Goal: Task Accomplishment & Management: Use online tool/utility

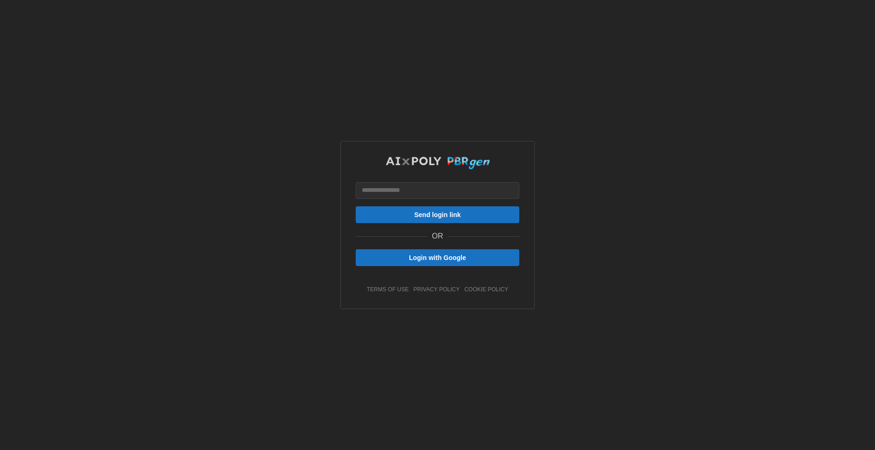
click at [430, 260] on span "Login with Google" at bounding box center [437, 258] width 57 height 16
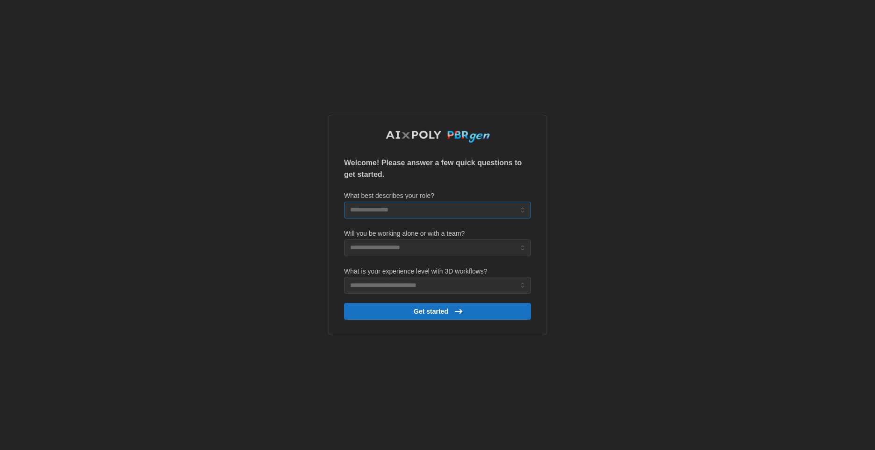
click at [435, 208] on input "What best describes your role?" at bounding box center [437, 210] width 187 height 17
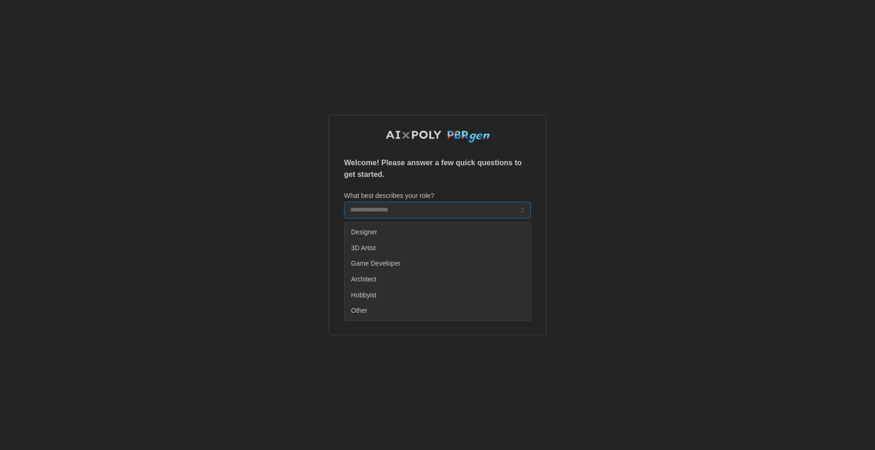
click at [417, 233] on div "Designer" at bounding box center [437, 233] width 182 height 16
type input "********"
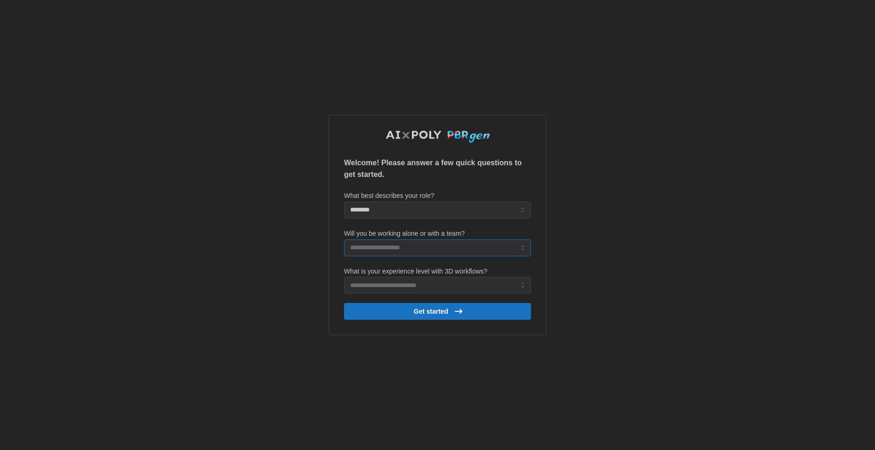
click at [417, 248] on input "Will you be working alone or with a team?" at bounding box center [437, 248] width 187 height 17
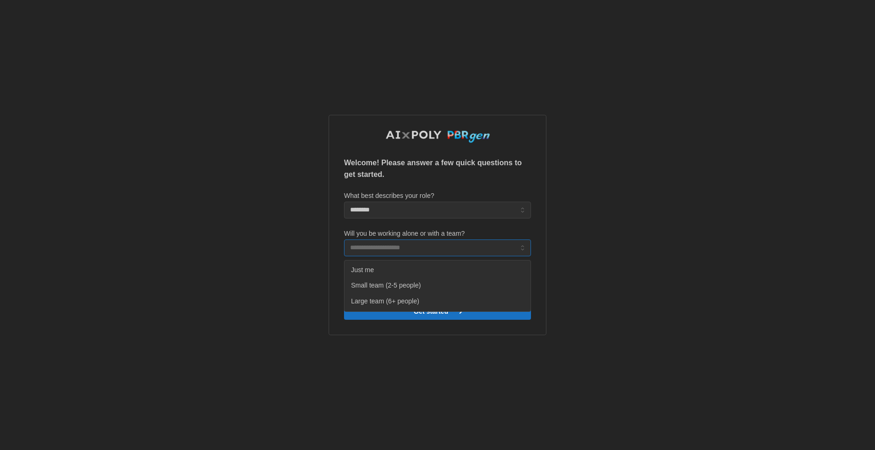
click at [420, 287] on div "Small team (2-5 people)" at bounding box center [437, 286] width 182 height 16
type input "**********"
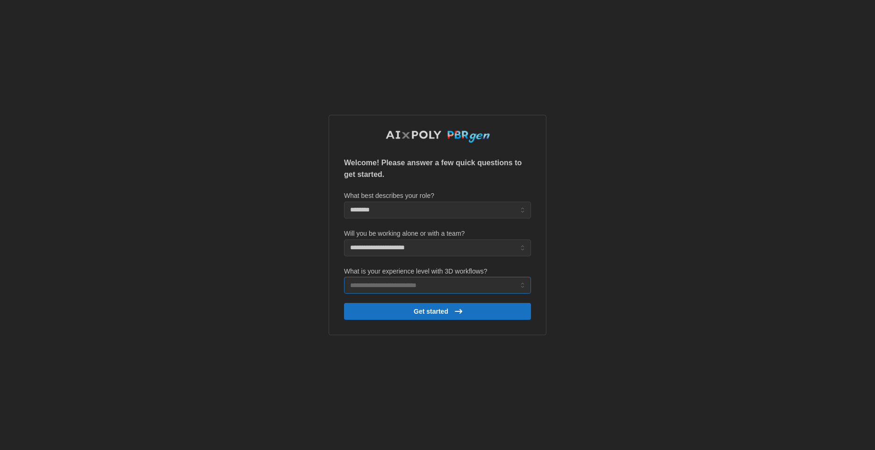
click at [505, 287] on input "What is your experience level with 3D workflows?" at bounding box center [437, 285] width 187 height 17
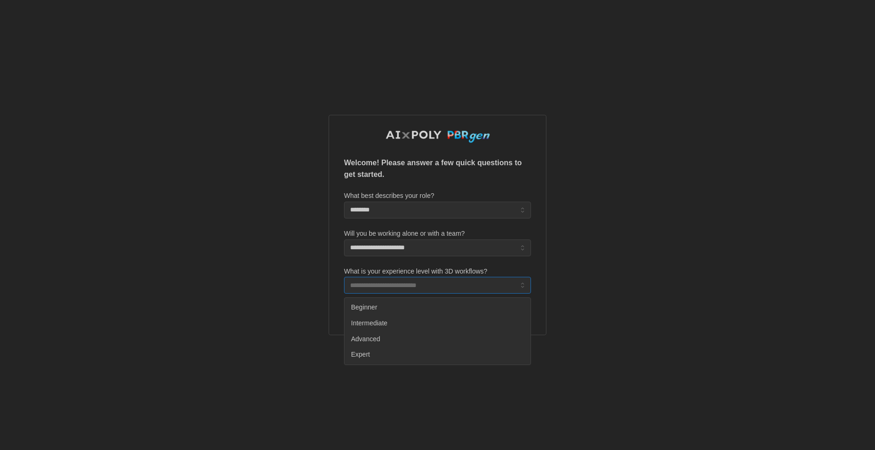
click at [462, 357] on div "Expert" at bounding box center [437, 355] width 182 height 16
type input "******"
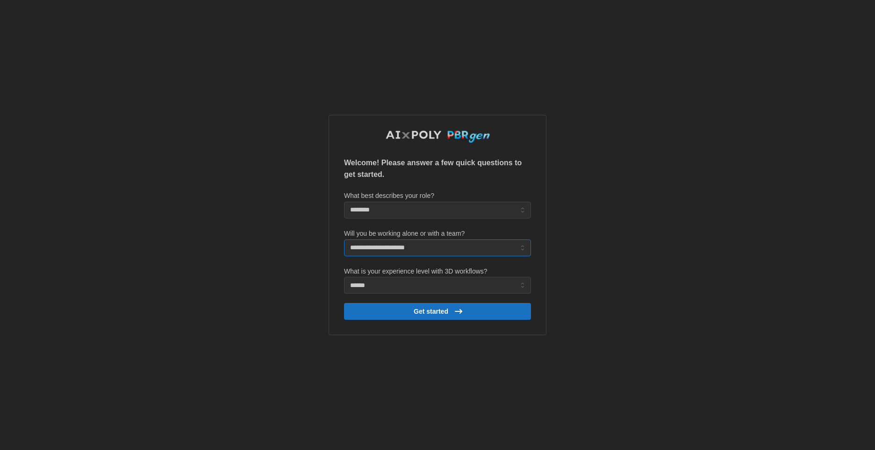
click at [480, 250] on input "**********" at bounding box center [437, 248] width 187 height 17
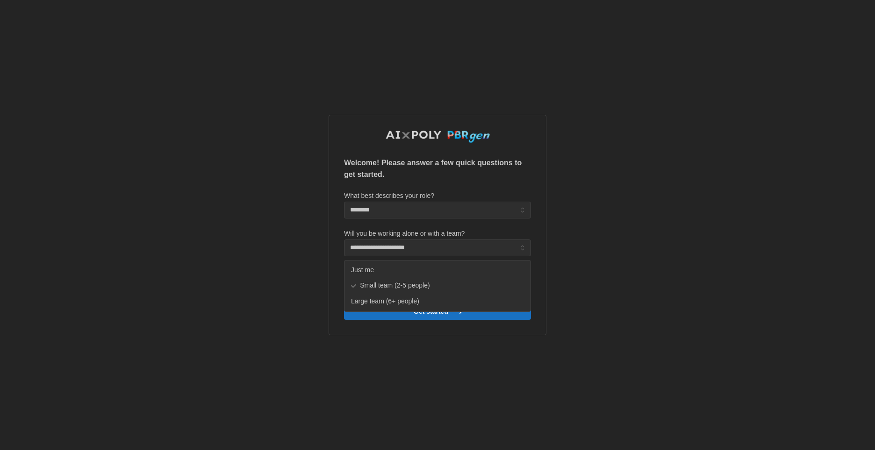
click at [608, 238] on div "**********" at bounding box center [437, 225] width 449 height 450
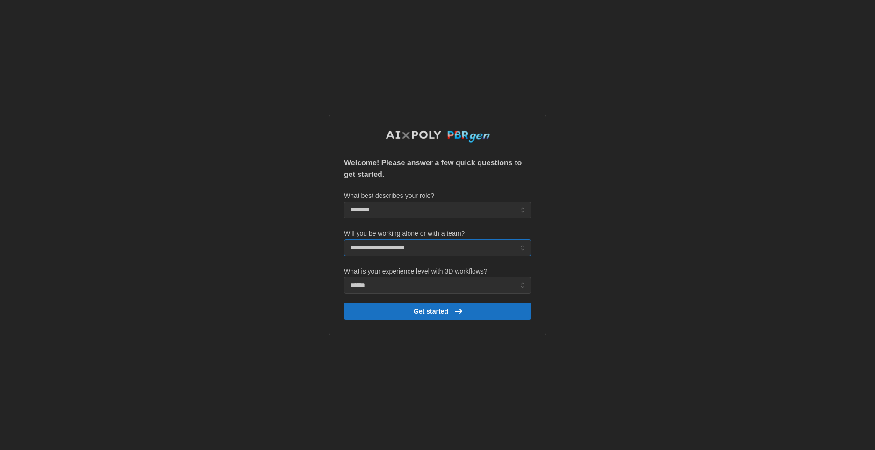
click at [457, 242] on input "**********" at bounding box center [437, 248] width 187 height 17
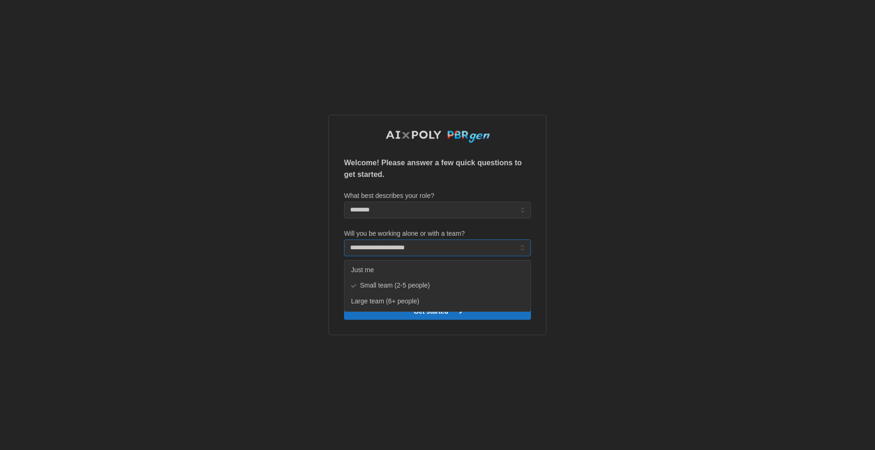
click at [457, 242] on input "**********" at bounding box center [437, 248] width 187 height 17
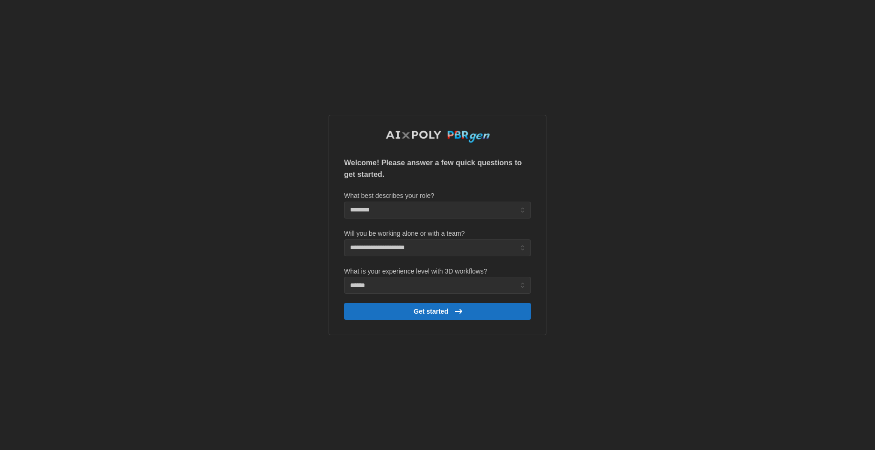
click at [638, 248] on div "**********" at bounding box center [437, 225] width 449 height 450
click at [435, 310] on span "Get started" at bounding box center [431, 312] width 35 height 16
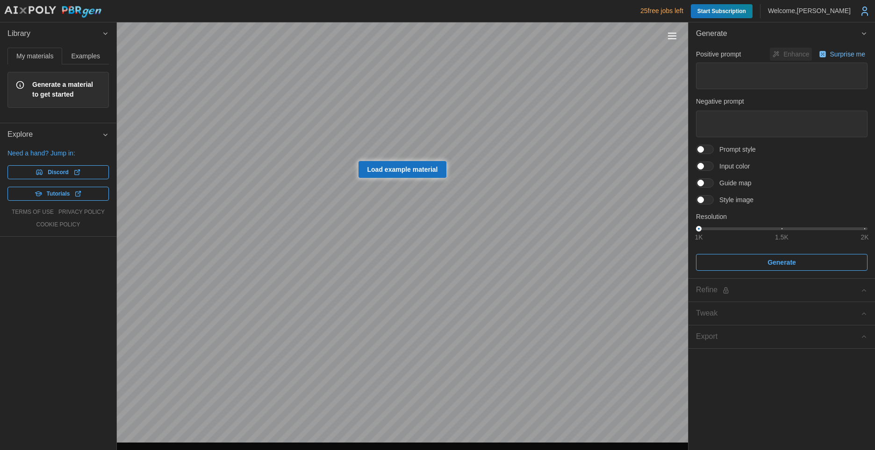
click at [395, 171] on span "Load example material" at bounding box center [402, 170] width 71 height 16
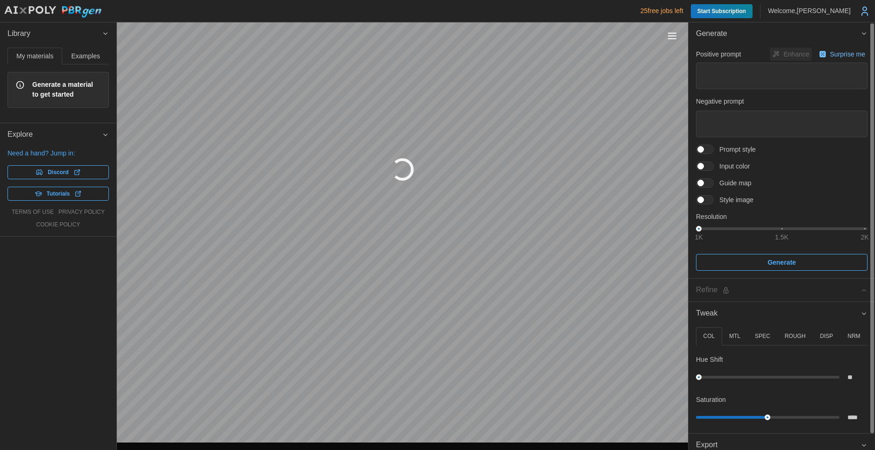
type textarea "*"
type textarea "**********"
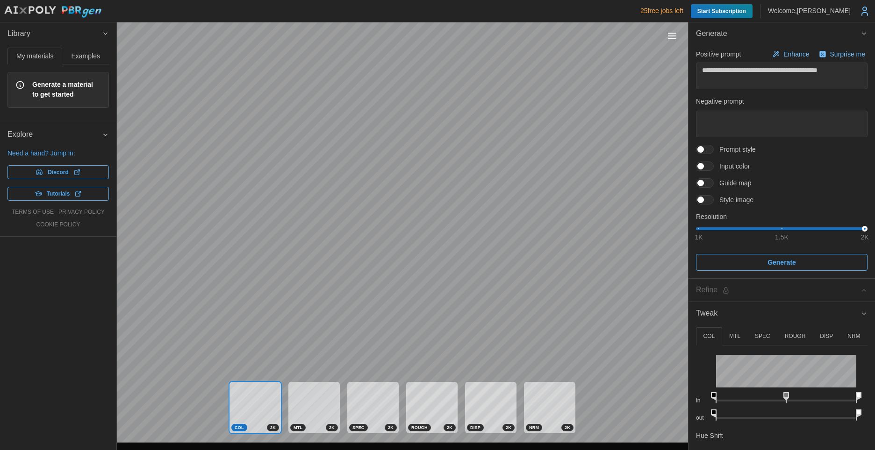
type textarea "*"
click at [93, 61] on button "Examples" at bounding box center [85, 56] width 47 height 17
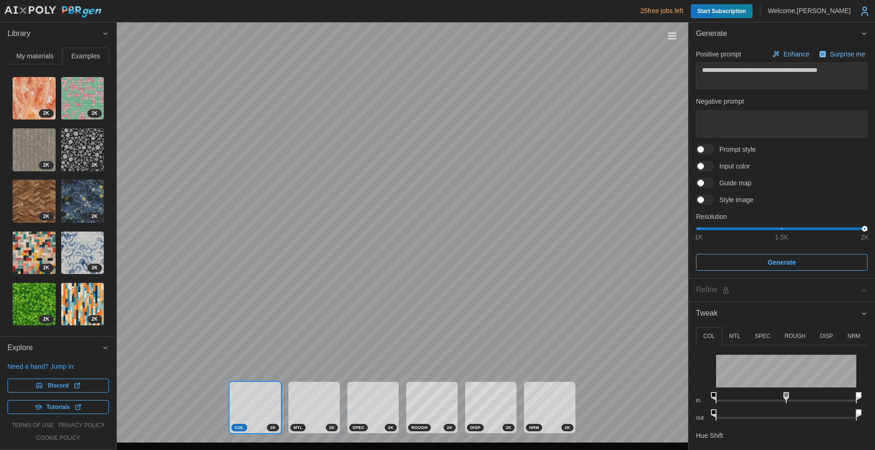
click at [102, 353] on button "Explore" at bounding box center [58, 348] width 116 height 23
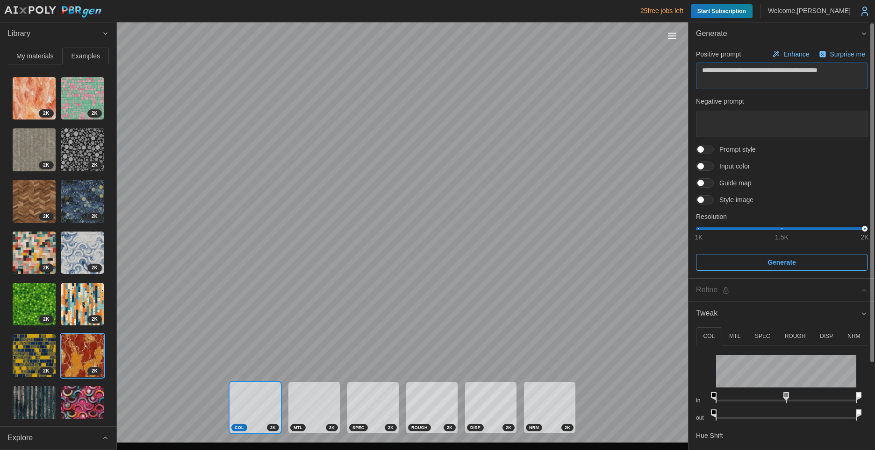
click at [636, 65] on div "**********" at bounding box center [437, 225] width 875 height 450
click at [813, 119] on textarea at bounding box center [781, 124] width 171 height 27
click at [641, 58] on div "**********" at bounding box center [437, 225] width 875 height 450
click at [675, 36] on div "Toggle viewport controls" at bounding box center [672, 36] width 8 height 1
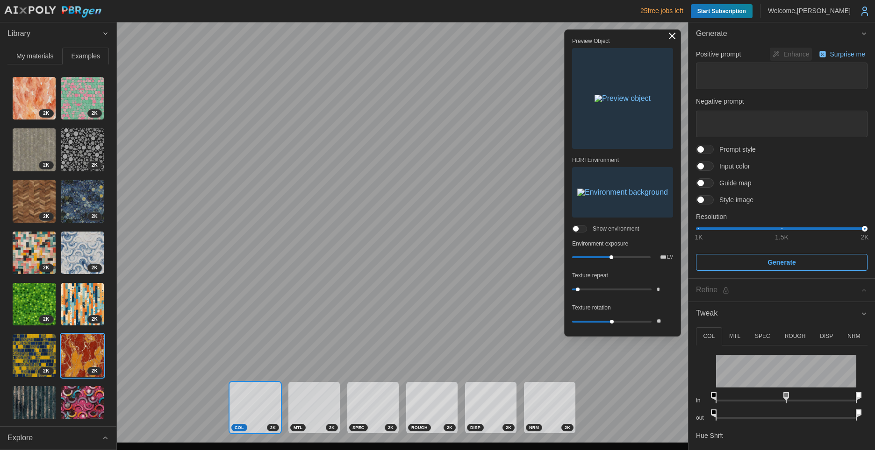
click at [583, 226] on span at bounding box center [582, 229] width 9 height 7
click at [578, 228] on span at bounding box center [576, 229] width 6 height 6
click at [820, 189] on div "Positive prompt Enhance Surprise me Negative prompt Prompt style Input color Gu…" at bounding box center [781, 160] width 171 height 224
click at [706, 203] on span at bounding box center [709, 200] width 11 height 8
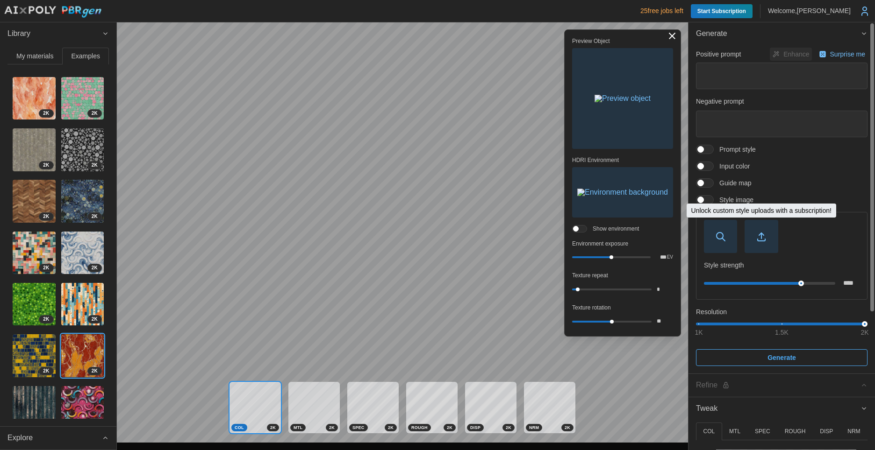
click at [763, 242] on icon "button" at bounding box center [761, 236] width 11 height 11
click at [718, 235] on icon "button" at bounding box center [720, 236] width 11 height 11
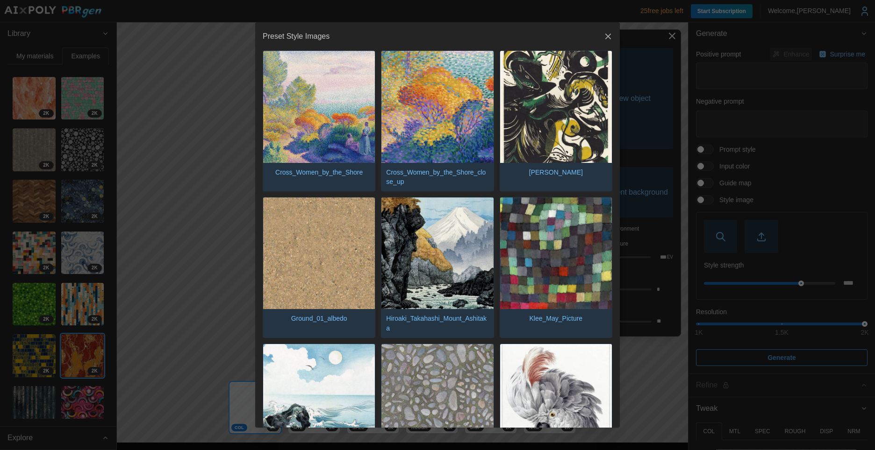
click at [603, 35] on icon "button" at bounding box center [607, 36] width 9 height 9
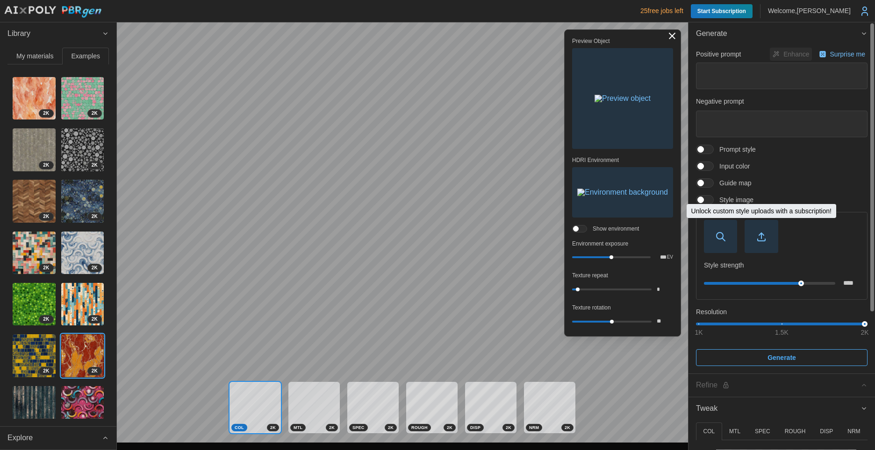
click at [759, 239] on icon "button" at bounding box center [761, 236] width 11 height 11
click at [705, 183] on span at bounding box center [709, 183] width 11 height 8
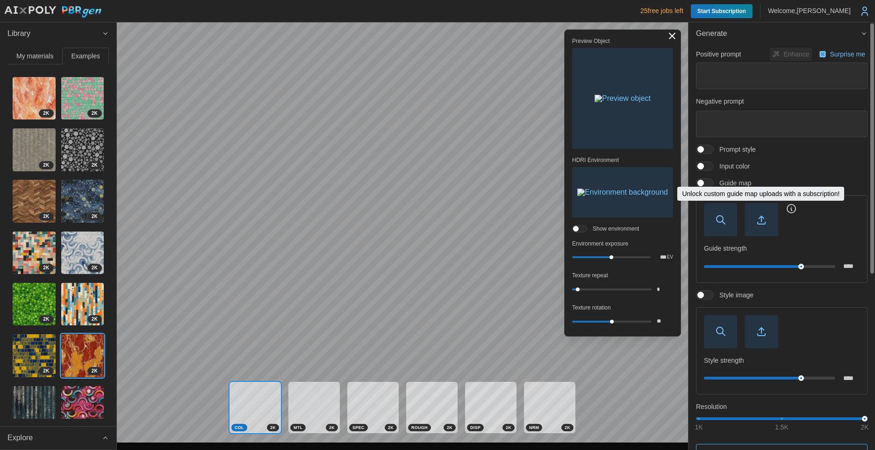
click at [760, 227] on span "button" at bounding box center [761, 220] width 32 height 32
click at [716, 223] on icon "button" at bounding box center [720, 219] width 11 height 11
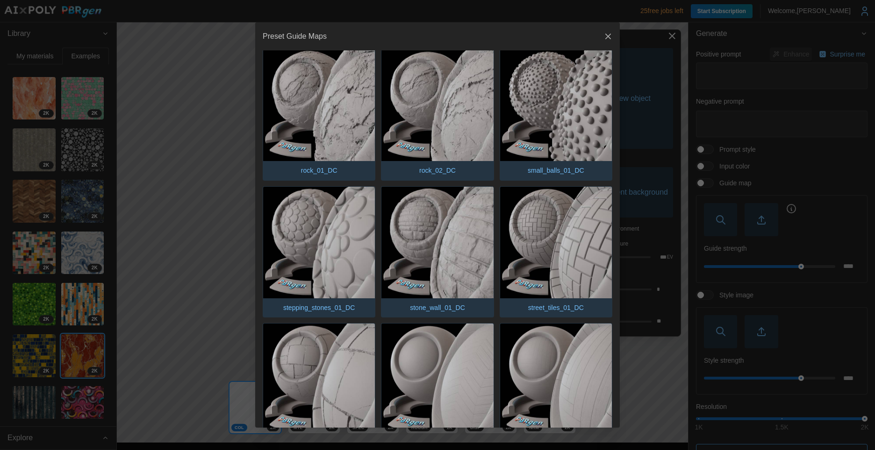
scroll to position [838, 0]
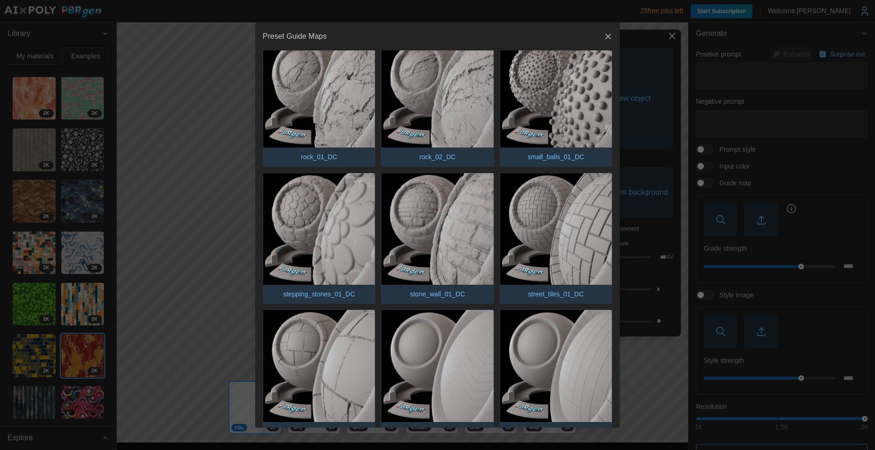
click at [452, 206] on img "button" at bounding box center [437, 229] width 112 height 112
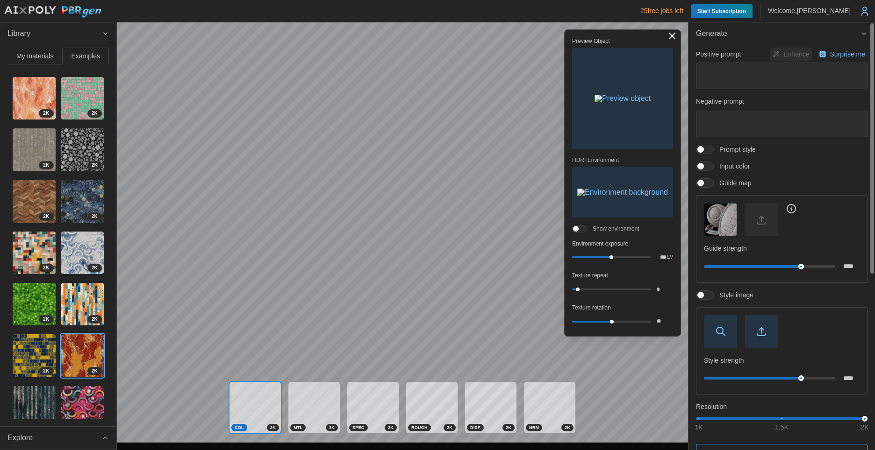
click at [723, 332] on icon "button" at bounding box center [720, 331] width 11 height 11
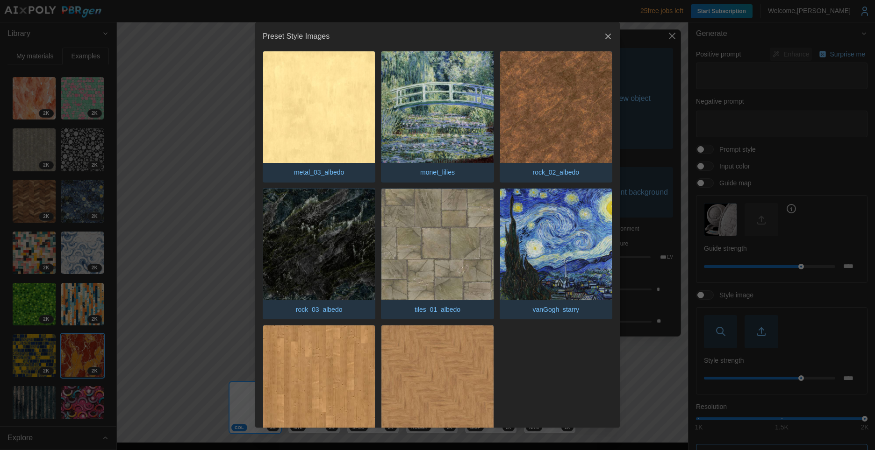
scroll to position [983, 0]
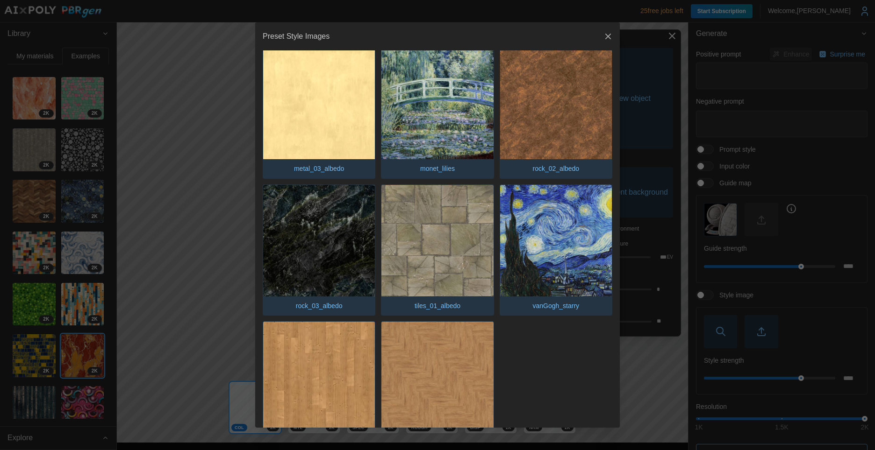
click at [443, 222] on img "button" at bounding box center [437, 241] width 112 height 112
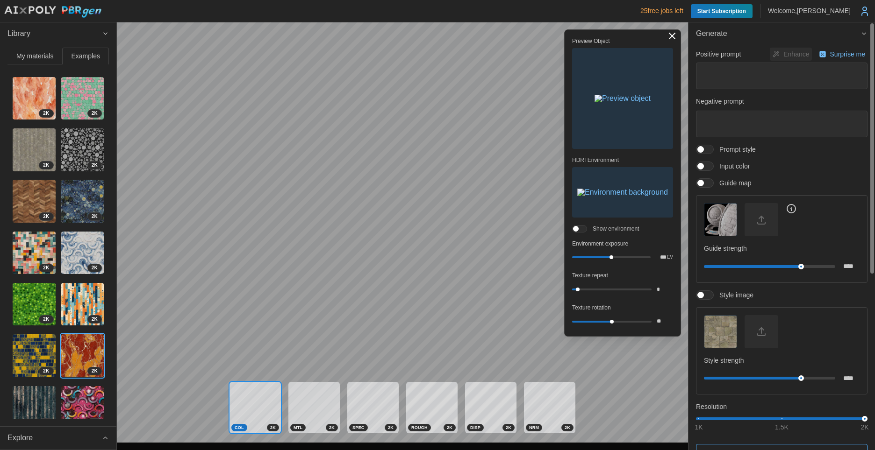
click at [703, 168] on span at bounding box center [700, 166] width 7 height 7
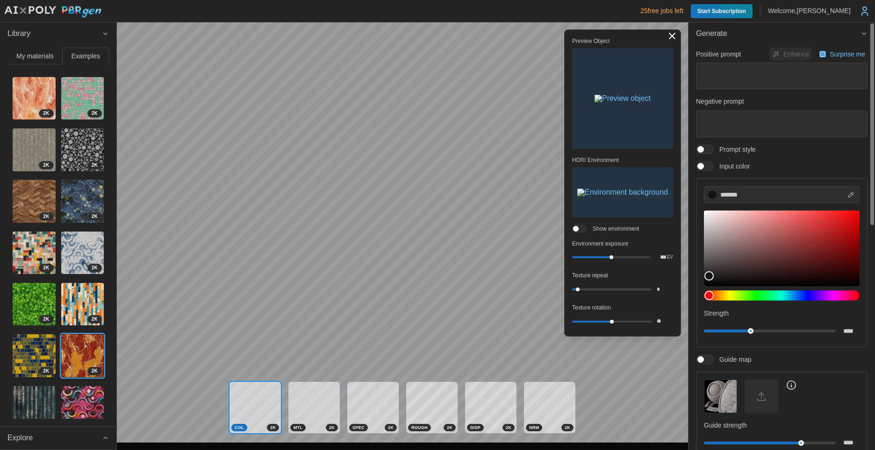
click at [709, 276] on div at bounding box center [708, 275] width 9 height 9
type input "*******"
click at [711, 273] on div at bounding box center [711, 273] width 9 height 9
click at [703, 150] on span at bounding box center [700, 149] width 7 height 7
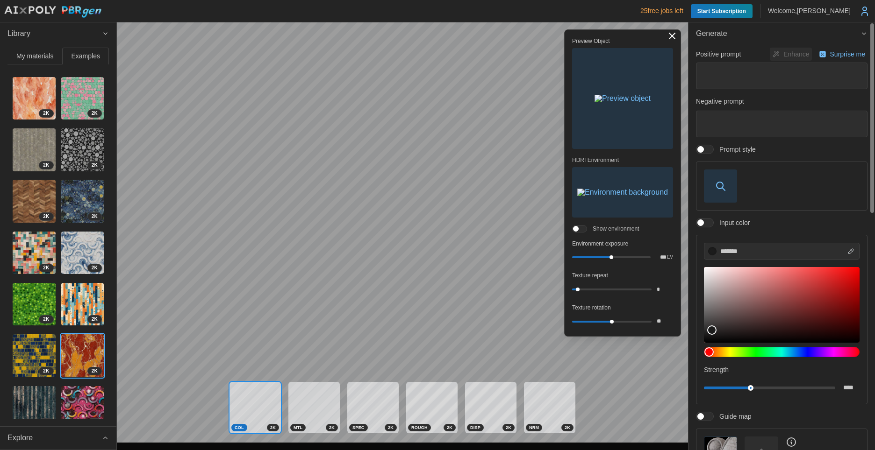
click at [722, 189] on icon "button" at bounding box center [720, 186] width 11 height 11
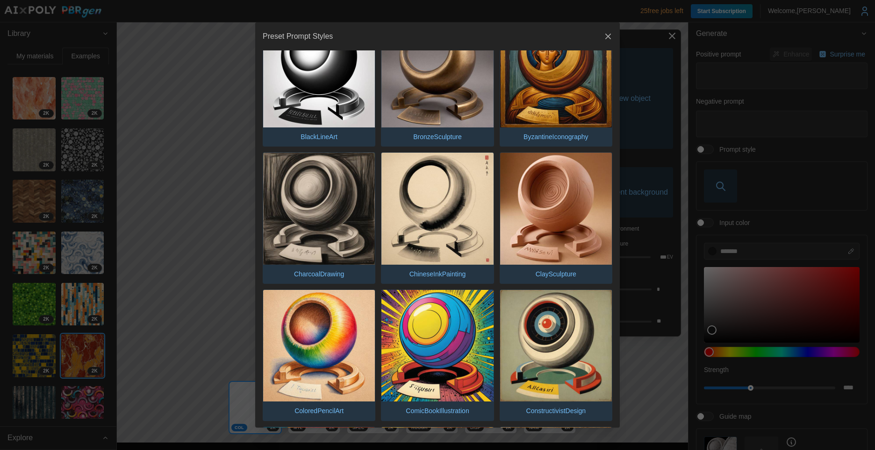
scroll to position [0, 0]
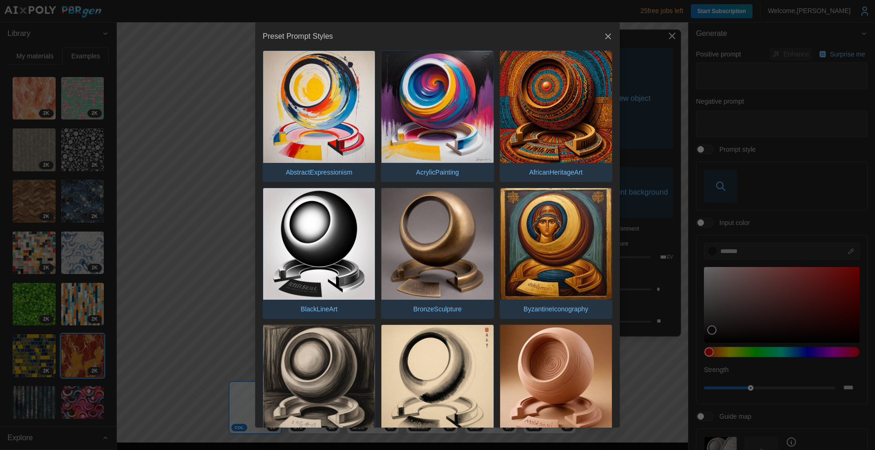
click at [605, 36] on icon "button" at bounding box center [608, 37] width 6 height 6
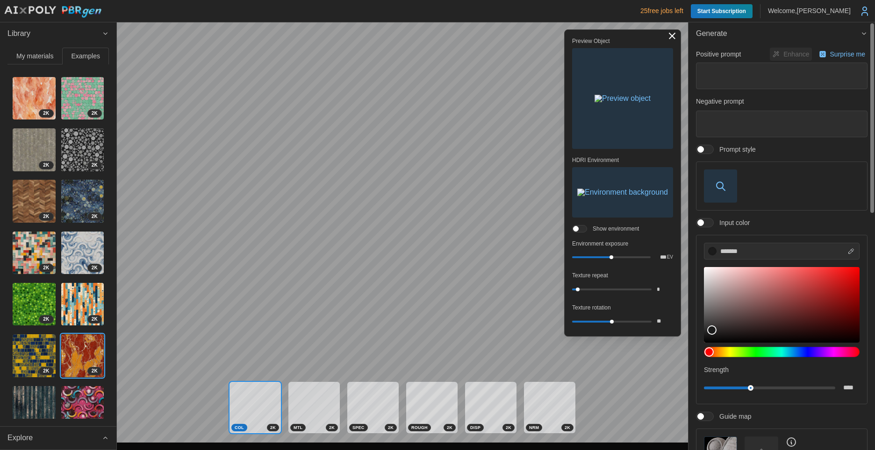
click at [704, 149] on span at bounding box center [709, 149] width 11 height 8
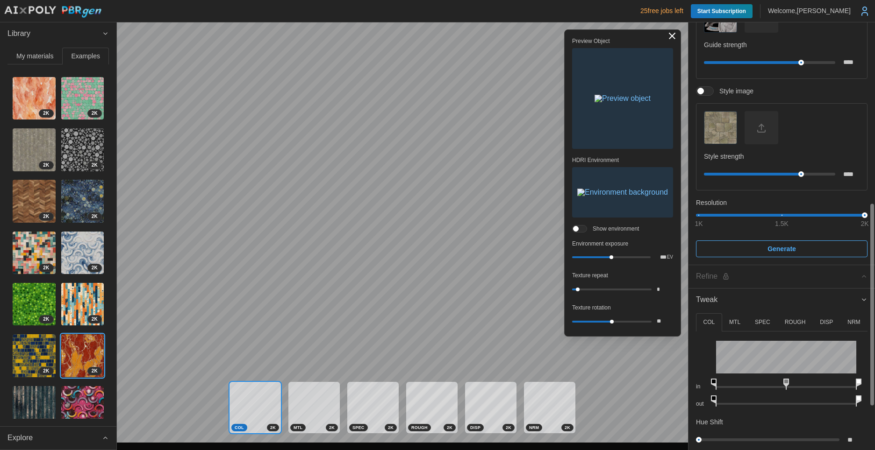
scroll to position [384, 0]
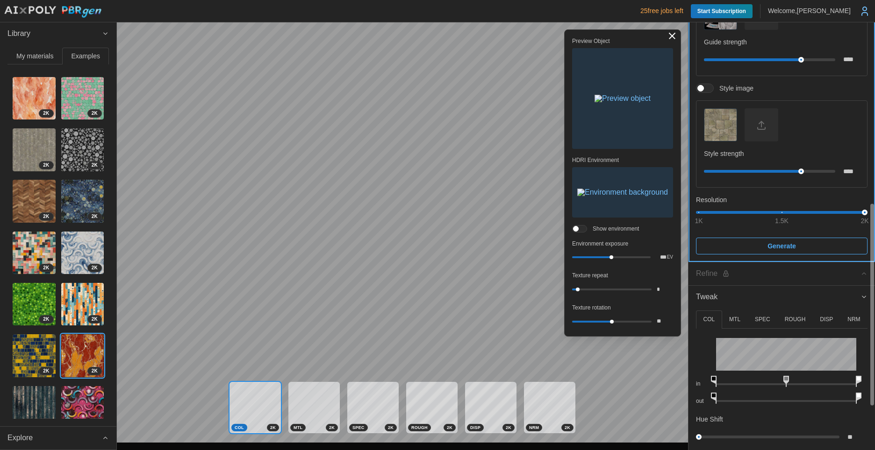
click at [785, 245] on span "Generate" at bounding box center [781, 246] width 29 height 16
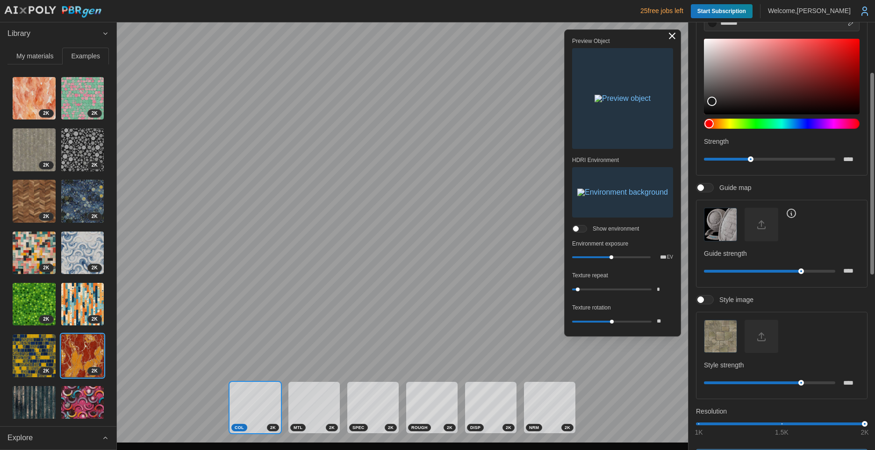
scroll to position [0, 0]
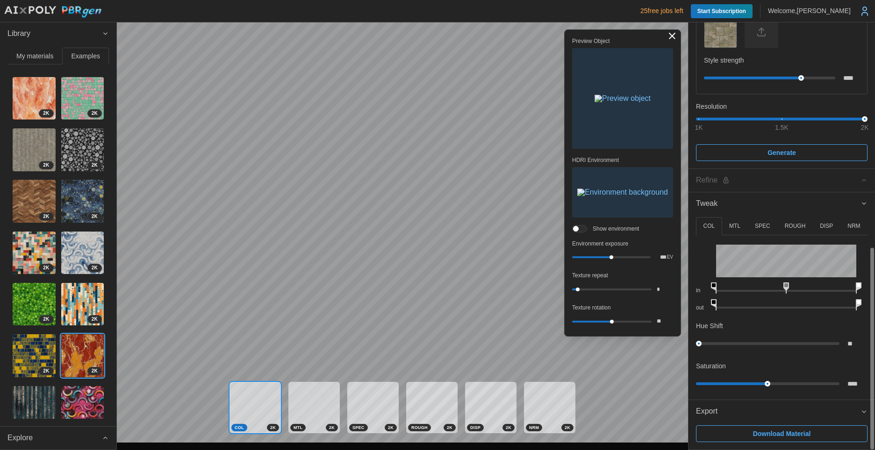
click at [736, 229] on p "MTL" at bounding box center [734, 226] width 11 height 8
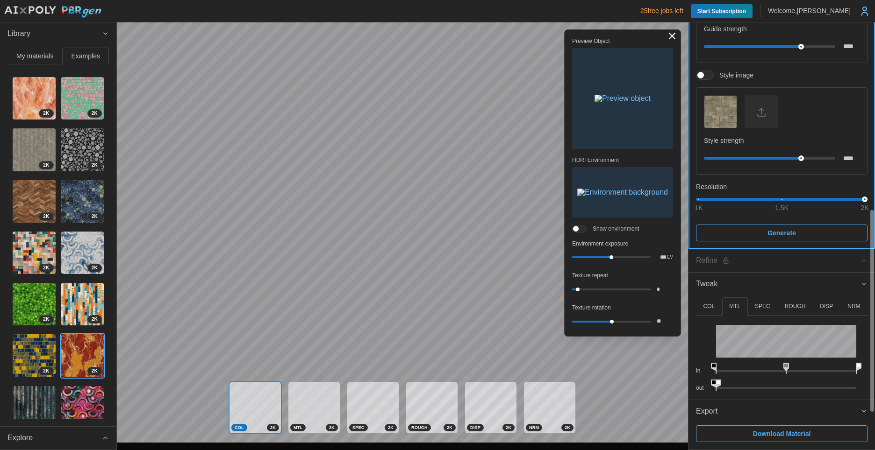
scroll to position [397, 0]
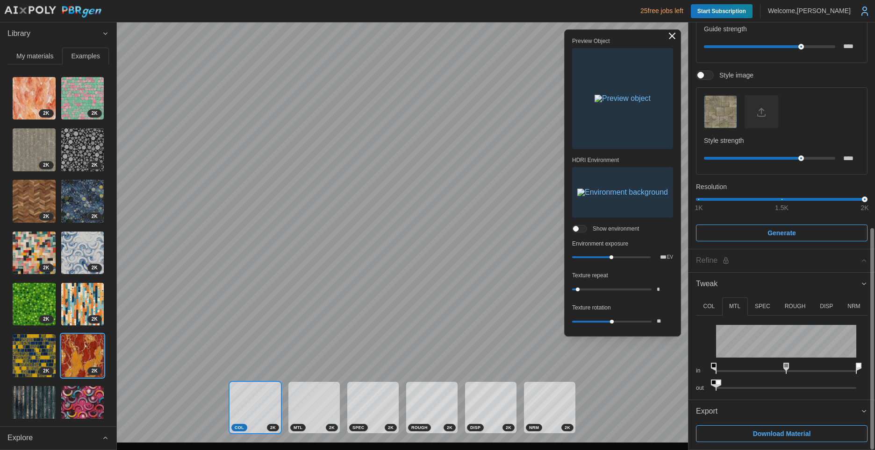
click at [767, 304] on p "SPEC" at bounding box center [762, 307] width 15 height 8
click at [796, 302] on button "ROUGH" at bounding box center [795, 307] width 36 height 18
click at [824, 304] on p "DISP" at bounding box center [826, 307] width 13 height 8
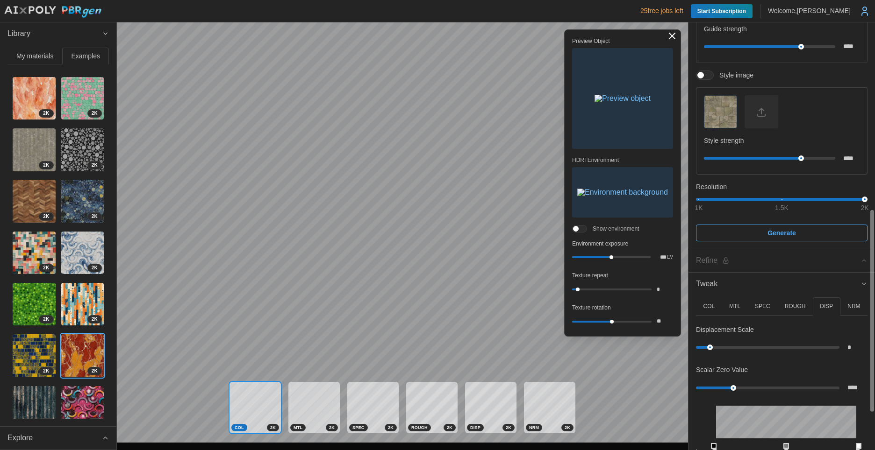
click at [855, 306] on p "NRM" at bounding box center [853, 307] width 13 height 8
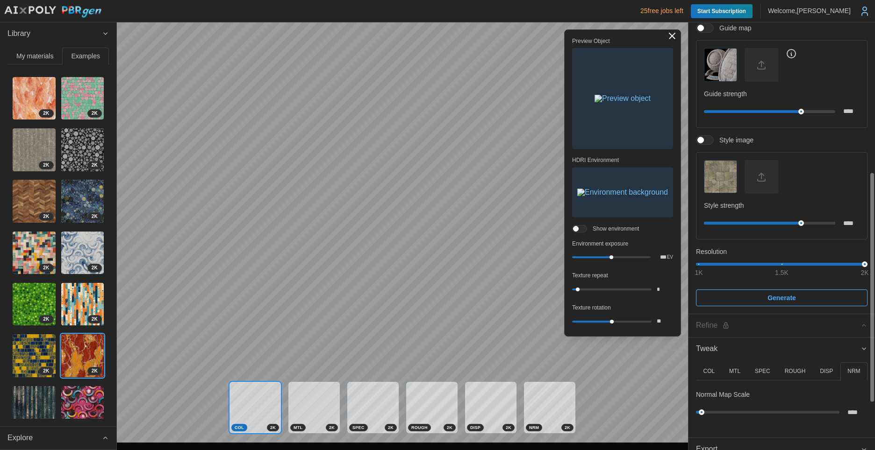
scroll to position [370, 0]
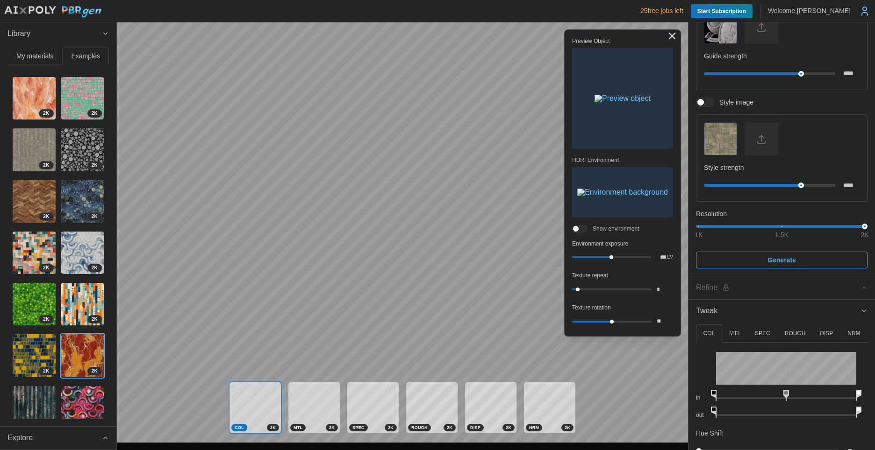
click at [275, 426] on div "2 K" at bounding box center [273, 427] width 12 height 7
click at [273, 427] on span "2 K" at bounding box center [273, 428] width 6 height 7
click at [74, 147] on img at bounding box center [82, 149] width 43 height 43
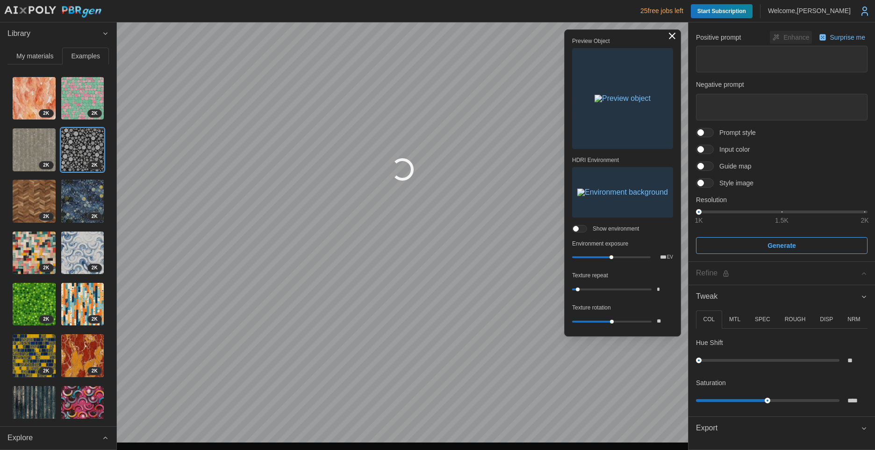
scroll to position [17, 0]
type textarea "*"
type textarea "**********"
type textarea "********"
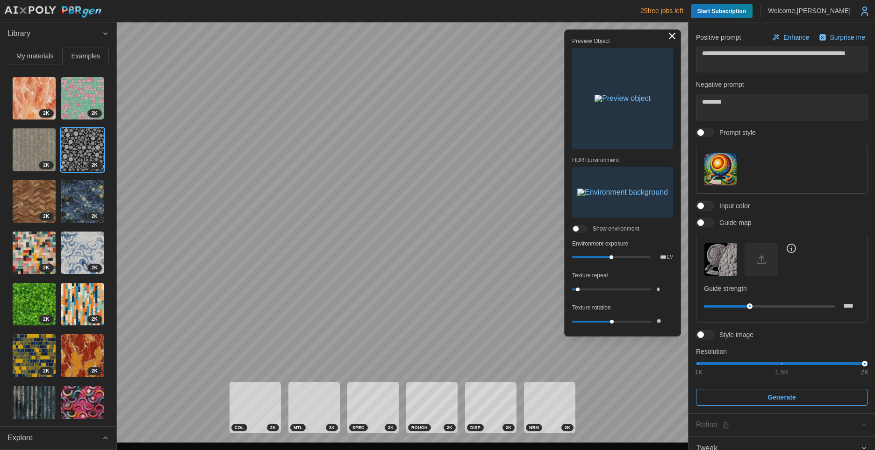
scroll to position [185, 0]
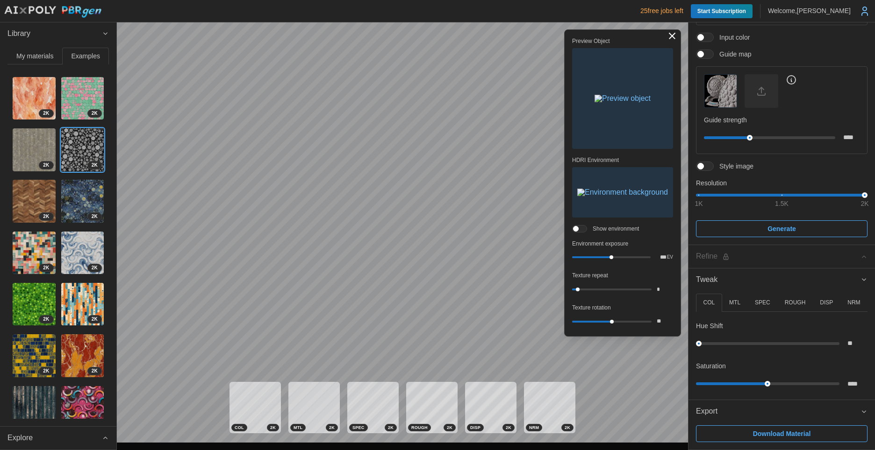
click at [29, 54] on span "My materials" at bounding box center [34, 56] width 37 height 7
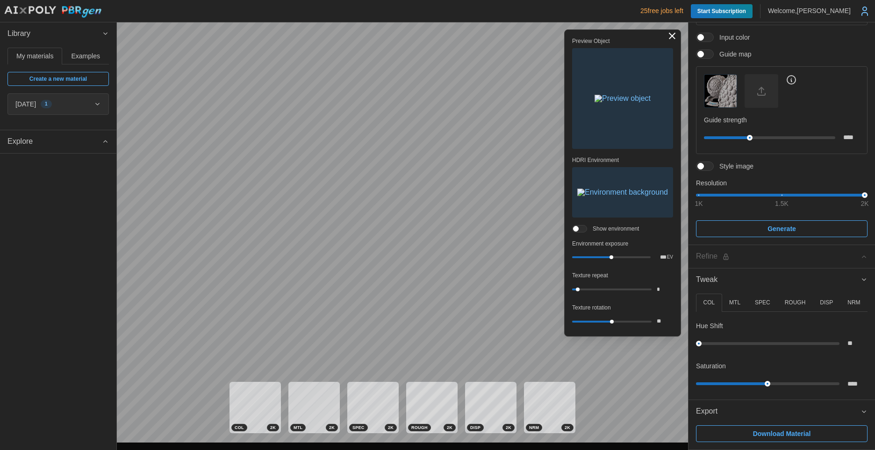
click at [94, 106] on icon "button" at bounding box center [97, 103] width 7 height 7
click at [71, 82] on span "Create a new material" at bounding box center [57, 78] width 57 height 13
type textarea "*"
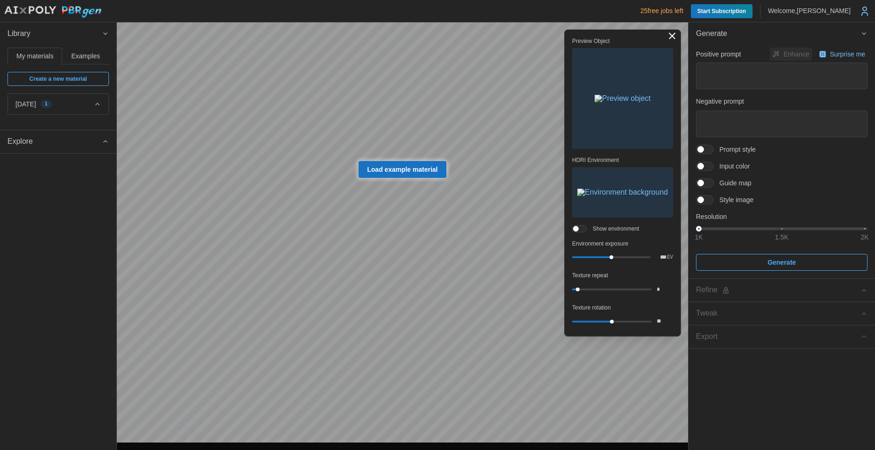
click at [75, 102] on div "[DATE] 1" at bounding box center [54, 104] width 78 height 9
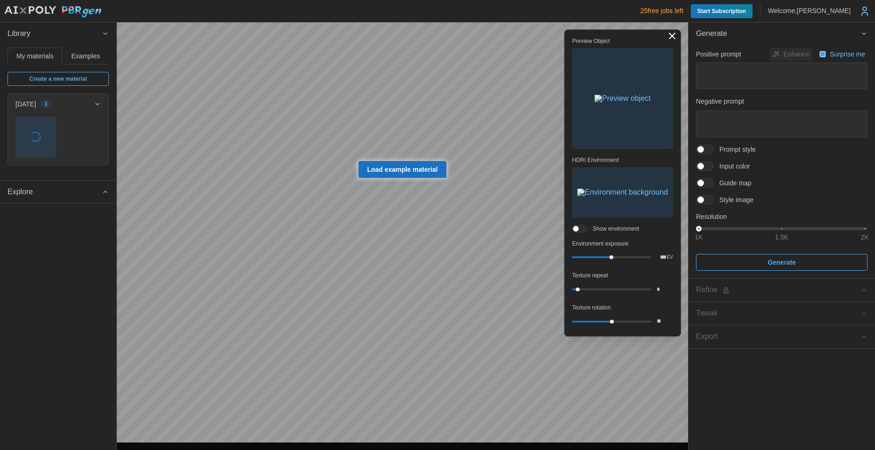
click at [34, 131] on span "button" at bounding box center [36, 137] width 40 height 40
click at [42, 130] on span "button" at bounding box center [36, 137] width 40 height 40
click at [24, 269] on div "Library My materials Examples Create a new material [DATE] 1 2 K 2 K 2 K 2 K 2 …" at bounding box center [58, 236] width 116 height 428
click at [82, 197] on span "Explore" at bounding box center [54, 192] width 94 height 23
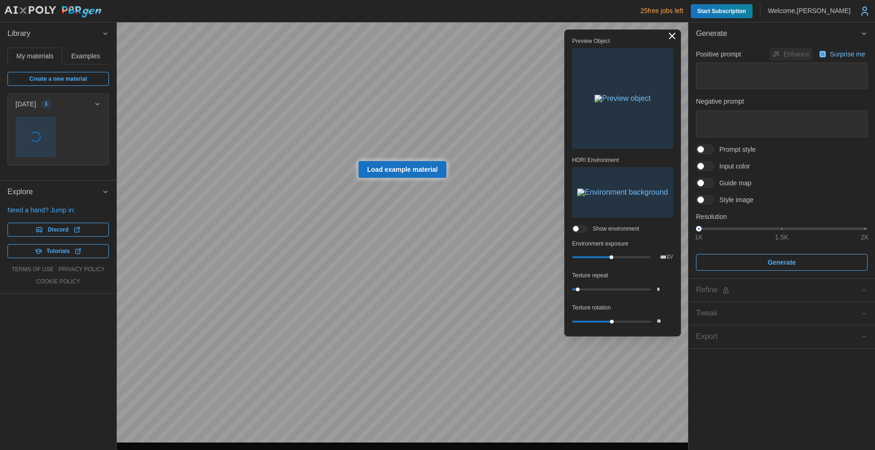
click at [73, 322] on div "Library My materials Examples Create a new material [DATE] 1 2 K 2 K 2 K 2 K 2 …" at bounding box center [58, 236] width 116 height 428
